Goal: Transaction & Acquisition: Purchase product/service

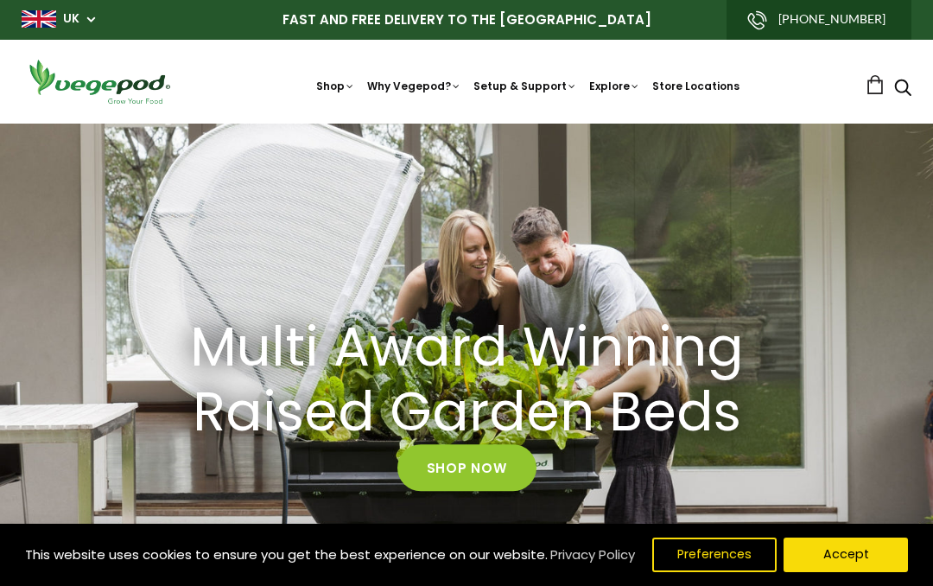
click at [860, 555] on button "Accept" at bounding box center [846, 554] width 124 height 35
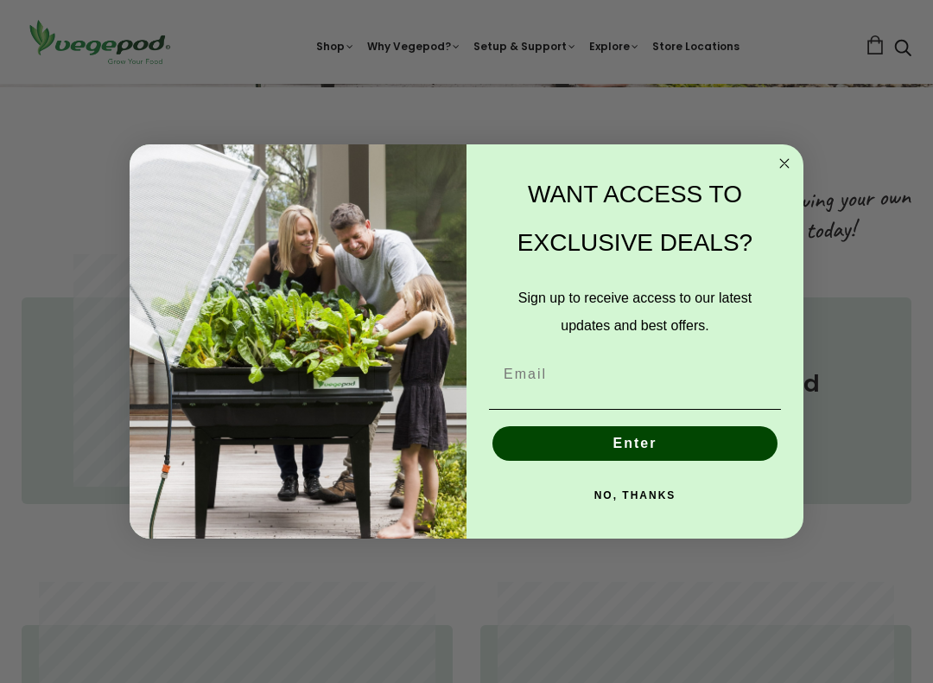
scroll to position [604, 0]
click at [786, 163] on icon "Close dialog" at bounding box center [784, 163] width 9 height 9
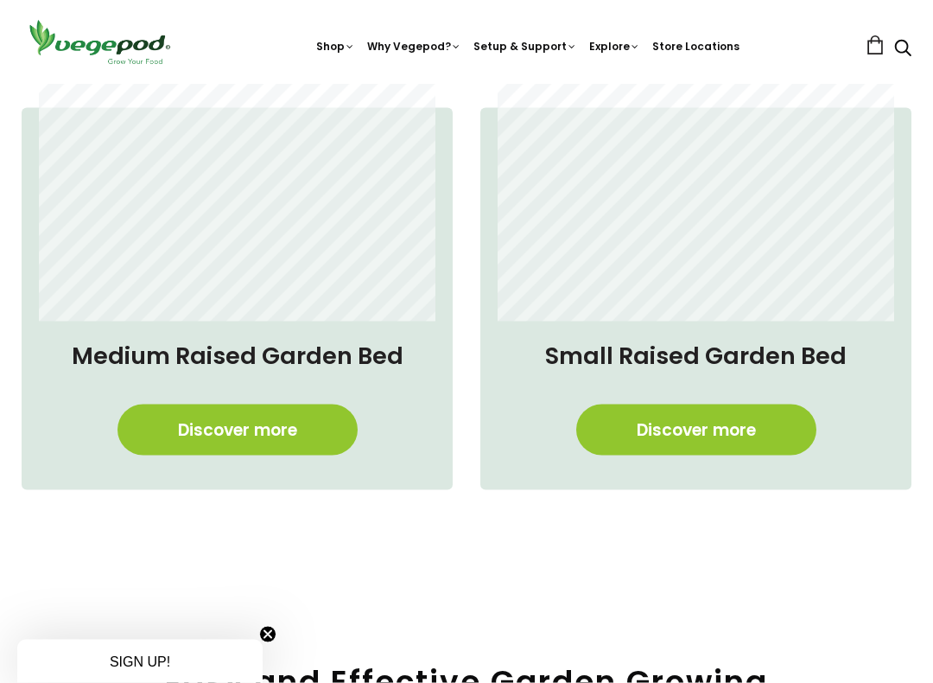
scroll to position [1116, 0]
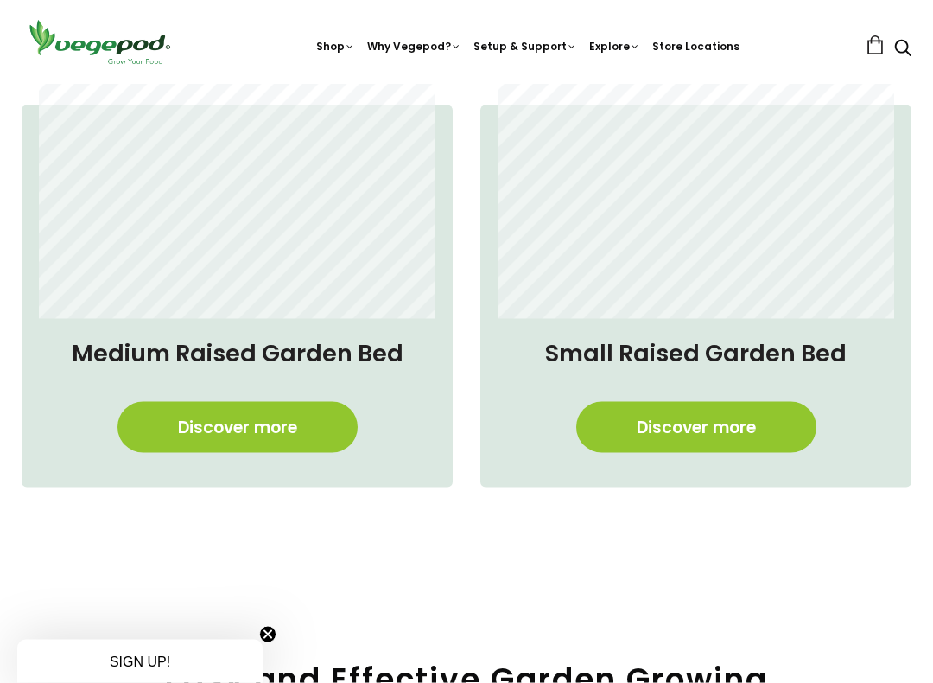
click at [724, 428] on link "Discover more" at bounding box center [696, 427] width 240 height 51
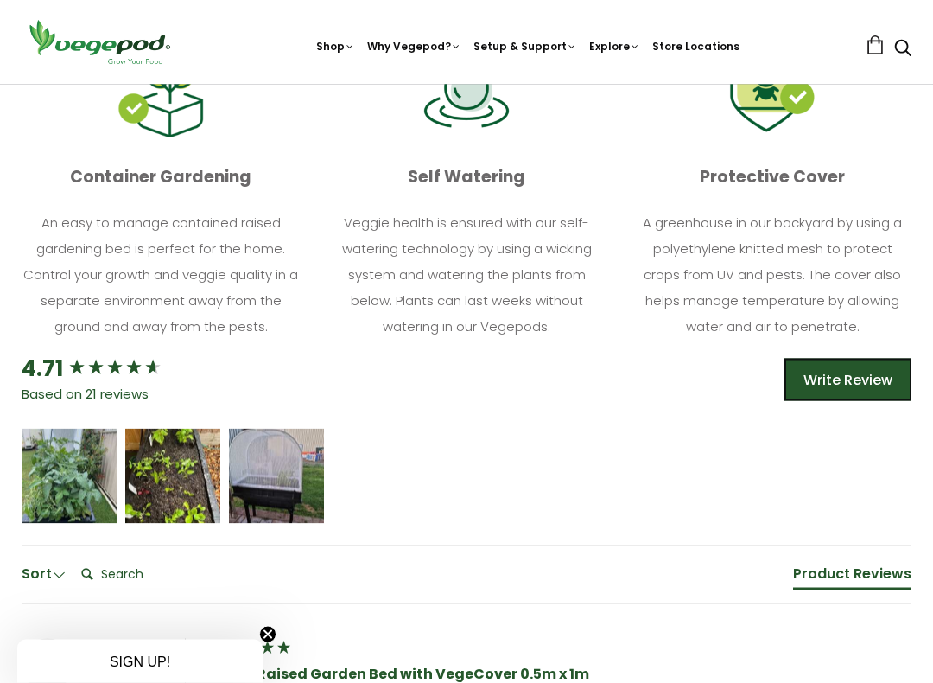
scroll to position [957, 0]
click at [278, 471] on span "5 star rating" at bounding box center [274, 468] width 59 height 19
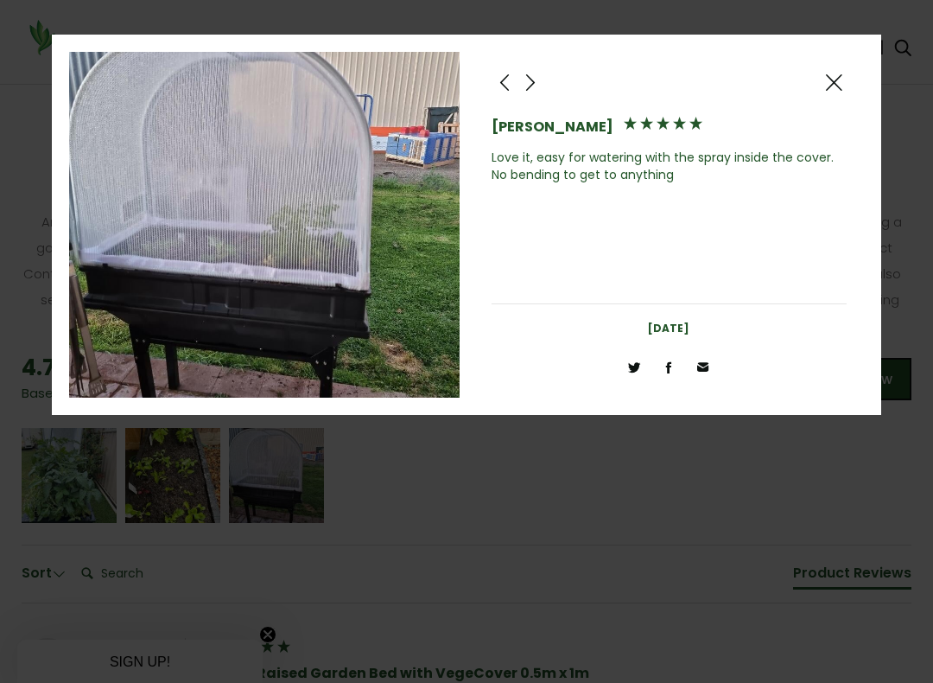
click at [833, 79] on span at bounding box center [834, 83] width 21 height 22
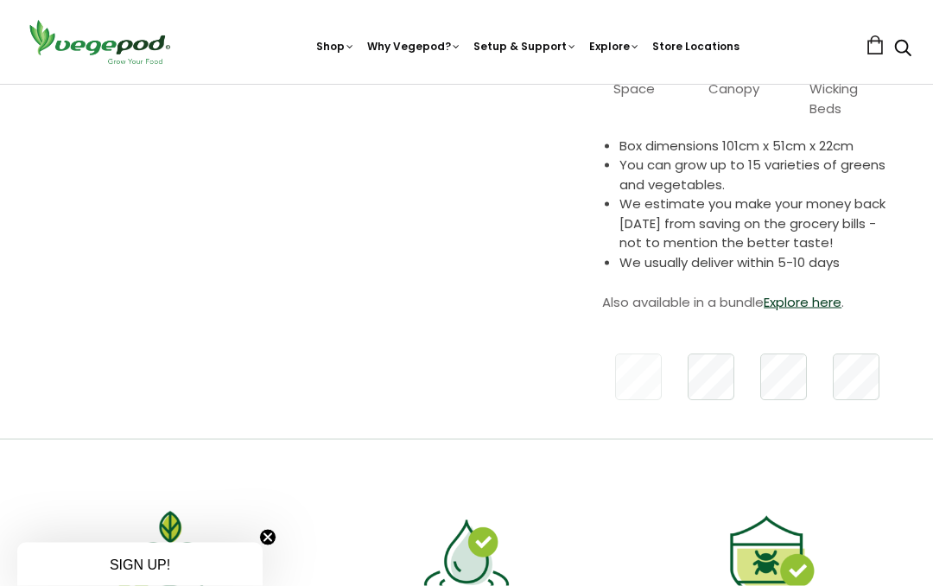
scroll to position [481, 0]
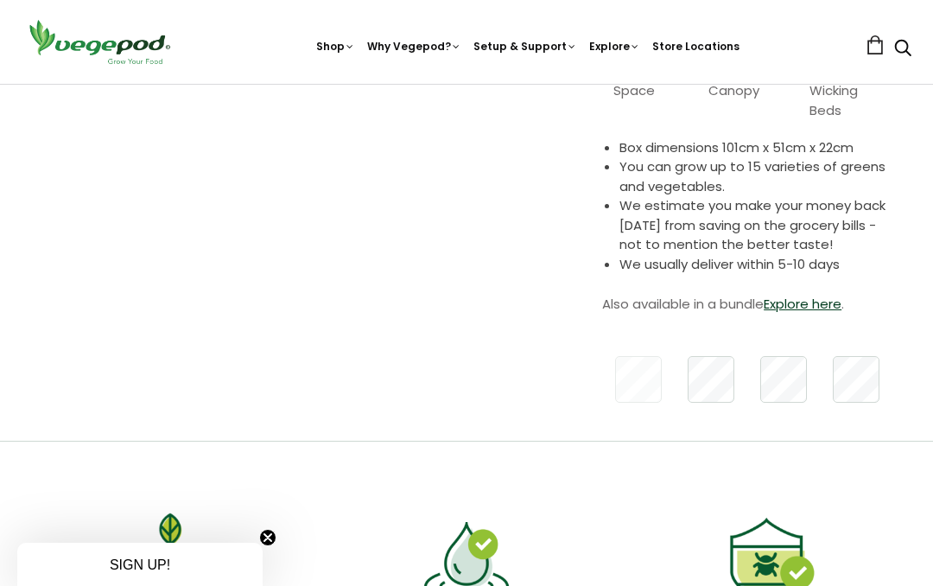
click at [811, 306] on link "Explore here" at bounding box center [803, 304] width 78 height 18
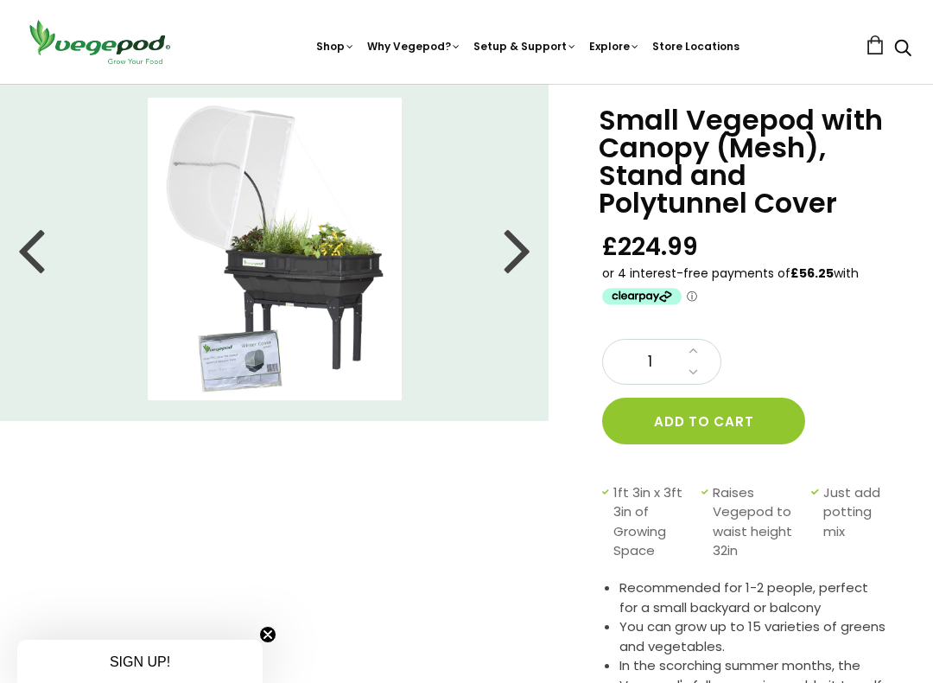
scroll to position [48, 0]
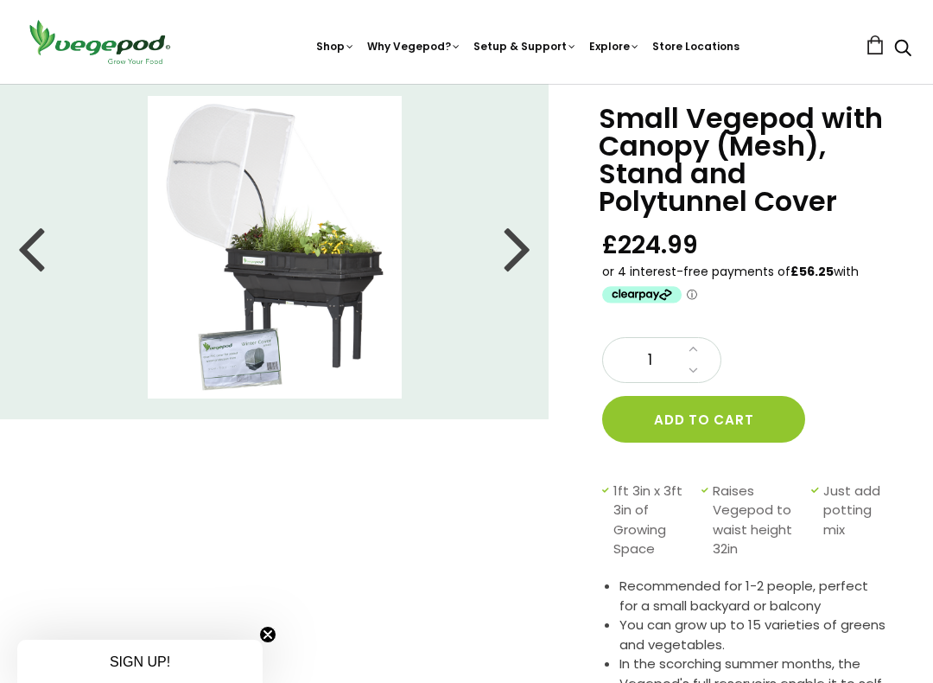
click at [515, 241] on div at bounding box center [518, 247] width 28 height 78
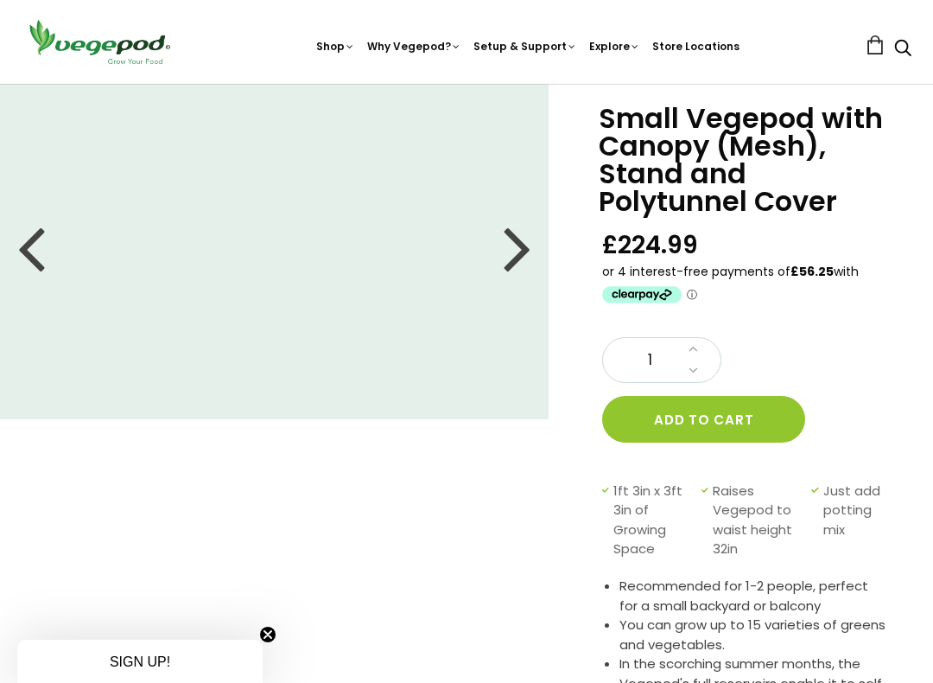
click at [509, 246] on div at bounding box center [518, 247] width 28 height 78
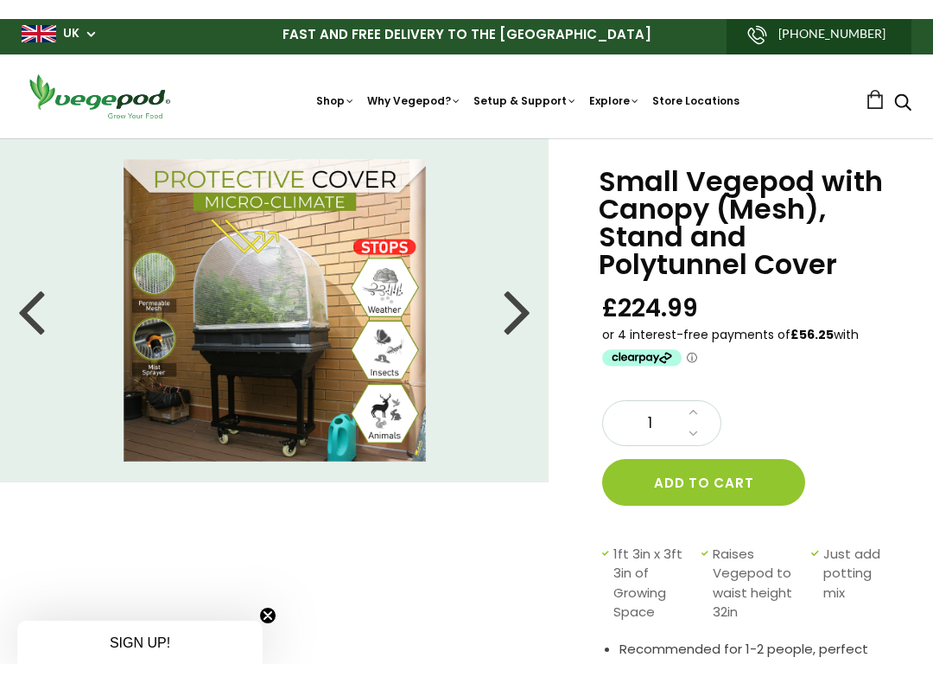
scroll to position [0, 0]
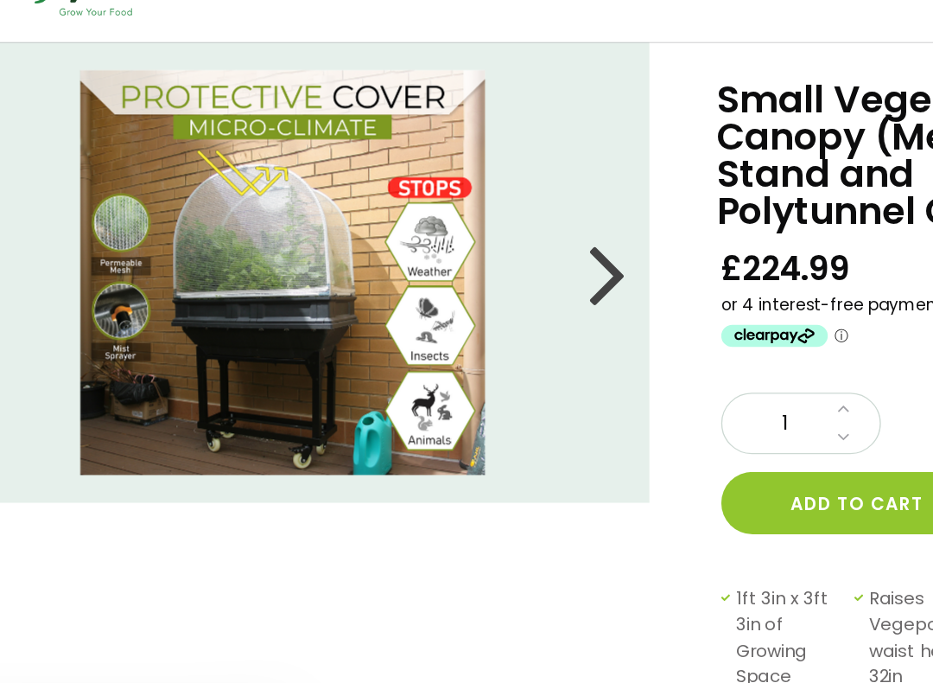
click at [504, 257] on div at bounding box center [518, 296] width 28 height 78
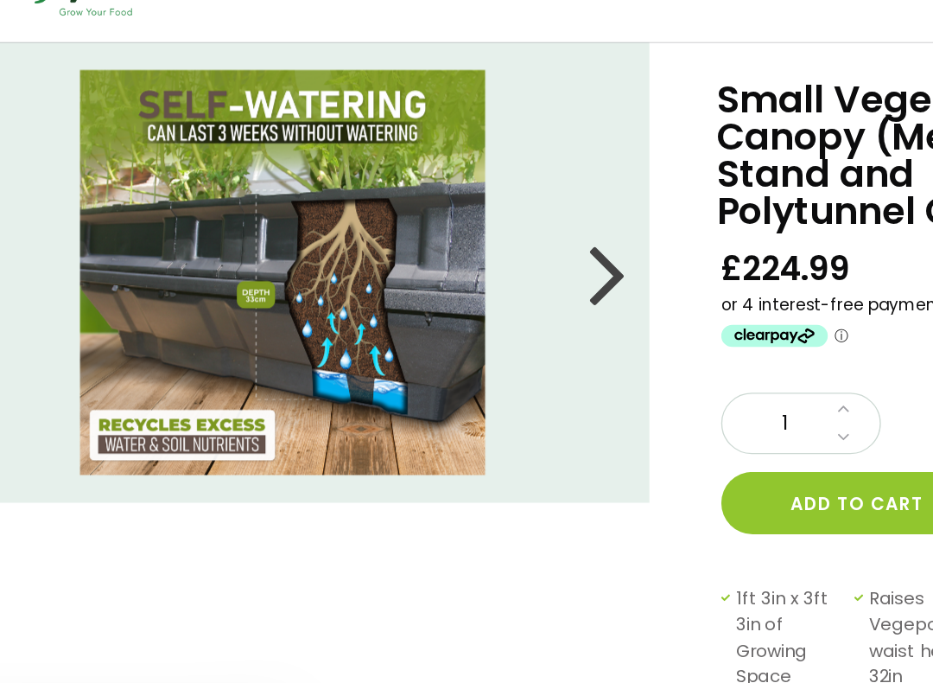
click at [504, 257] on div at bounding box center [518, 296] width 28 height 78
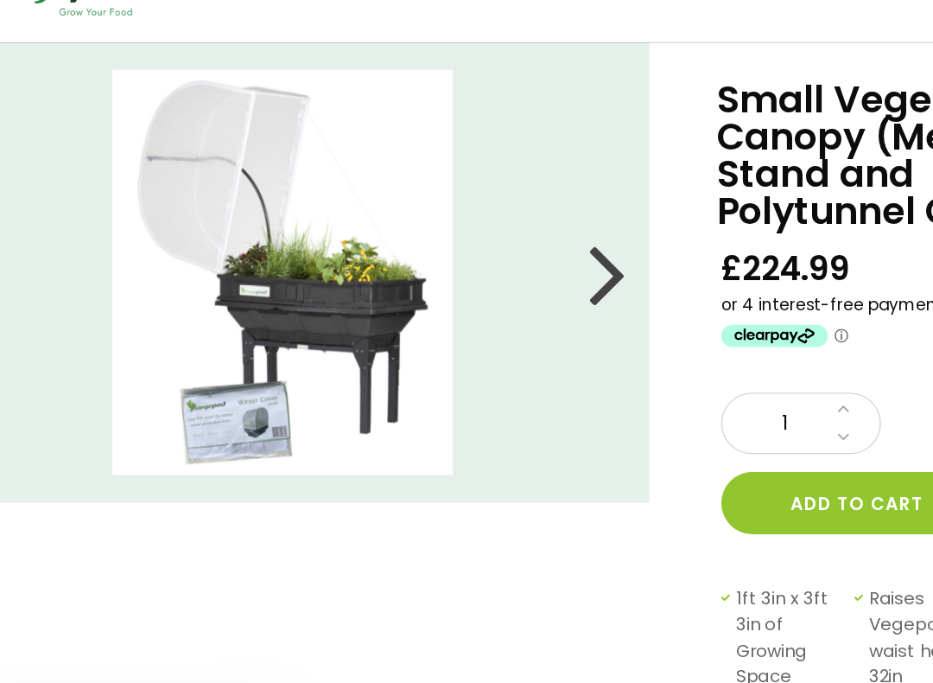
click at [504, 257] on div at bounding box center [518, 296] width 28 height 78
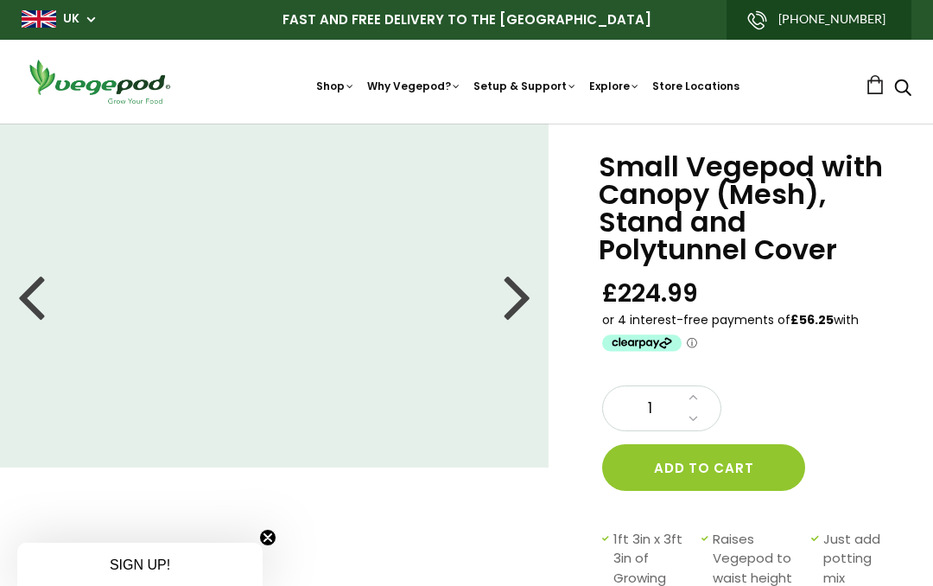
click at [517, 288] on div at bounding box center [518, 296] width 28 height 78
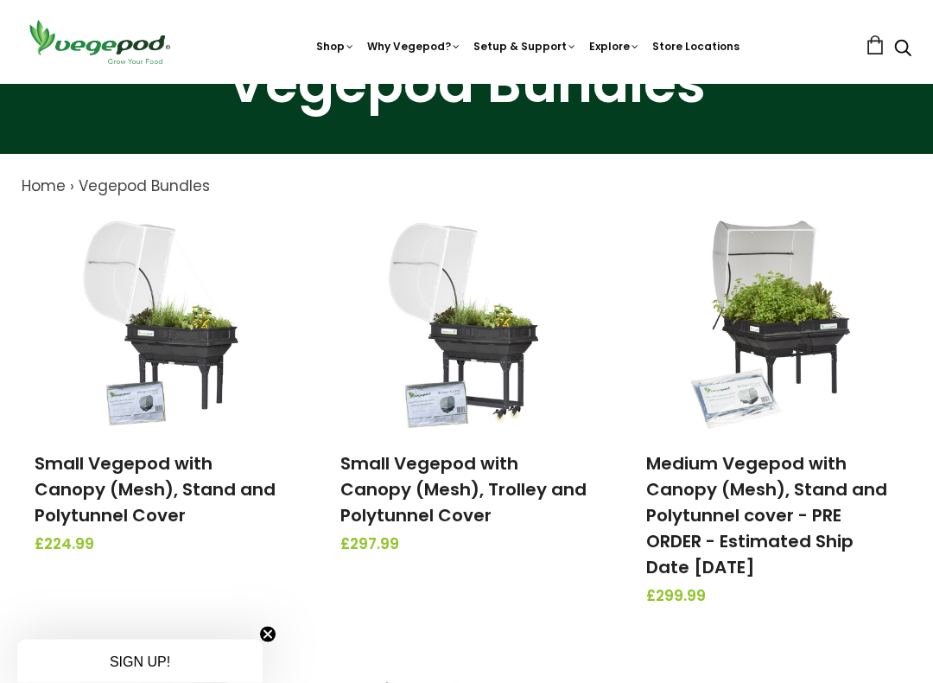
scroll to position [110, 0]
